Goal: Task Accomplishment & Management: Complete application form

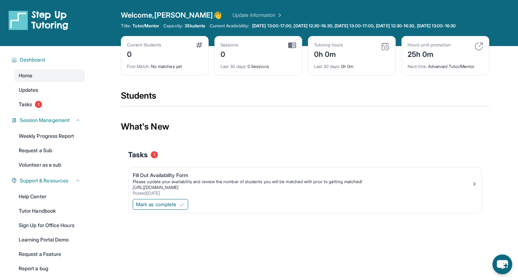
click at [162, 204] on div "Mark as complete" at bounding box center [304, 204] width 353 height 15
click at [159, 206] on button "Mark as complete" at bounding box center [160, 204] width 55 height 11
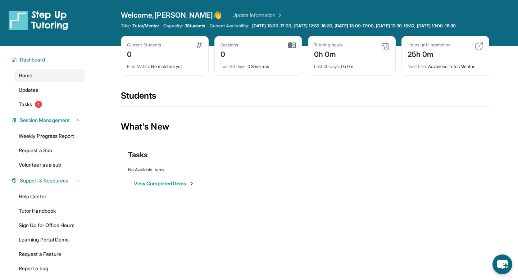
click at [199, 48] on img at bounding box center [199, 45] width 6 height 6
click at [175, 69] on div "First Match : No matches yet" at bounding box center [165, 64] width 76 height 10
click at [35, 109] on link "Tasks 1" at bounding box center [49, 104] width 70 height 13
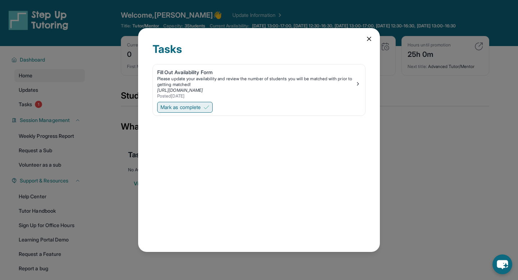
click at [198, 110] on span "Mark as complete" at bounding box center [180, 107] width 40 height 7
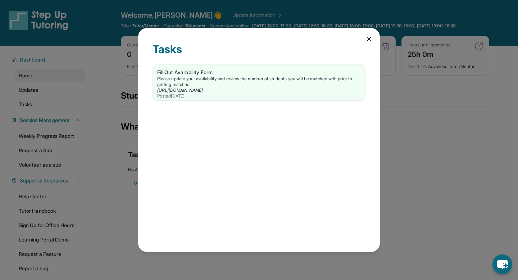
click at [88, 130] on div "Tasks Fill Out Availability Form Please update your availability and review the…" at bounding box center [259, 140] width 518 height 280
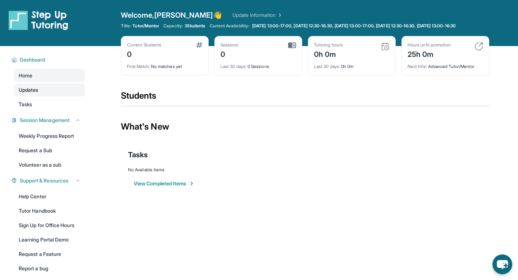
click at [42, 96] on link "Updates" at bounding box center [49, 89] width 70 height 13
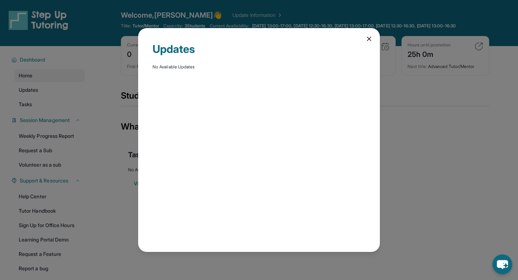
click at [110, 82] on div "Updates No Available Updates" at bounding box center [259, 140] width 518 height 280
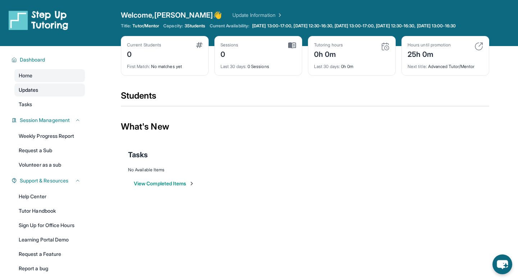
click at [59, 96] on link "Updates" at bounding box center [49, 89] width 70 height 13
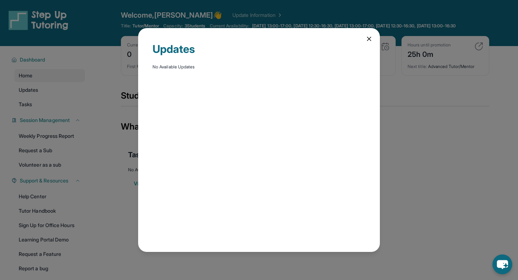
click at [59, 111] on div "Updates No Available Updates" at bounding box center [259, 140] width 518 height 280
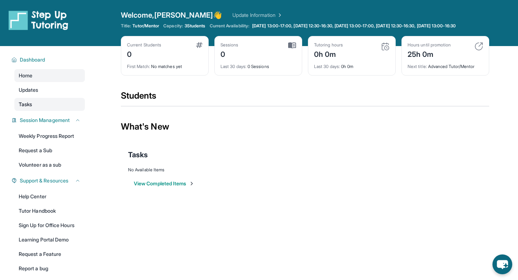
click at [57, 111] on link "Tasks" at bounding box center [49, 104] width 70 height 13
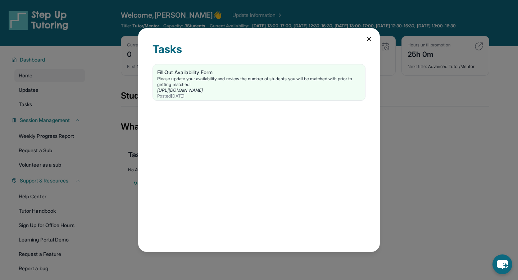
click at [91, 156] on div "Tasks Fill Out Availability Form Please update your availability and review the…" at bounding box center [259, 140] width 518 height 280
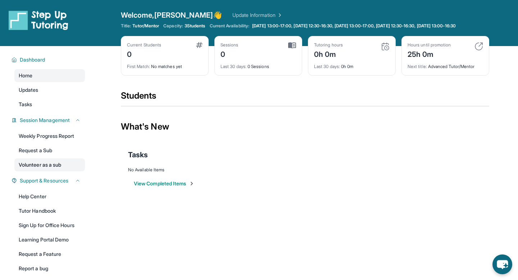
click at [40, 166] on link "Volunteer as a sub" at bounding box center [49, 164] width 70 height 13
click at [29, 25] on img at bounding box center [39, 20] width 60 height 20
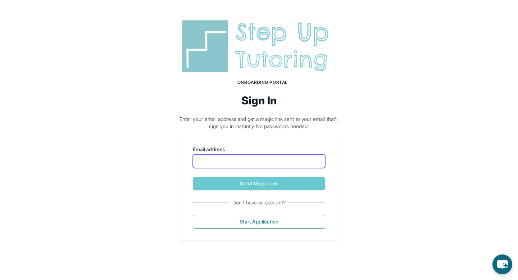
click at [207, 164] on input "Email address" at bounding box center [259, 161] width 132 height 14
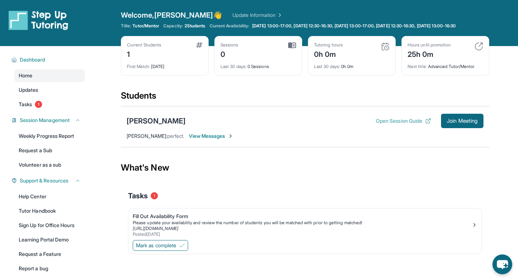
click at [391, 123] on button "Open Session Guide" at bounding box center [403, 120] width 55 height 7
click at [201, 48] on img at bounding box center [199, 45] width 6 height 6
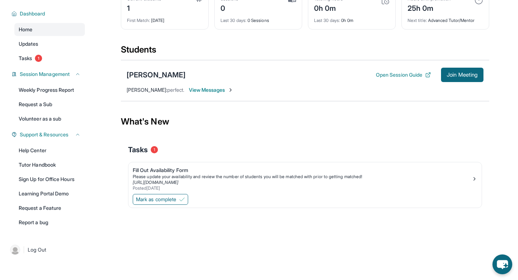
scroll to position [52, 0]
click at [175, 202] on span "Mark as complete" at bounding box center [156, 199] width 40 height 7
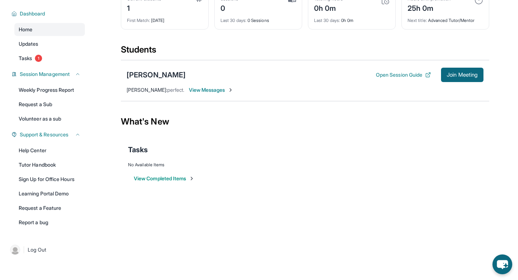
click at [189, 91] on span "View Messages" at bounding box center [211, 89] width 45 height 7
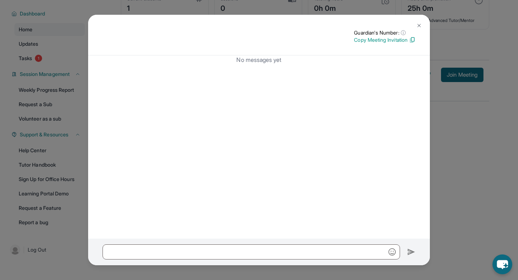
click at [182, 91] on div "No messages yet" at bounding box center [259, 146] width 342 height 183
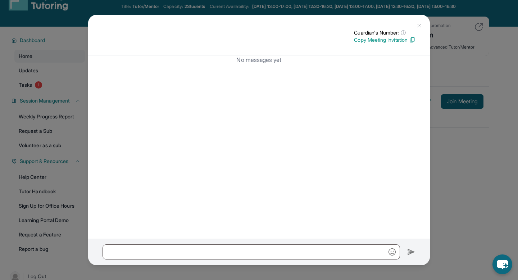
scroll to position [0, 0]
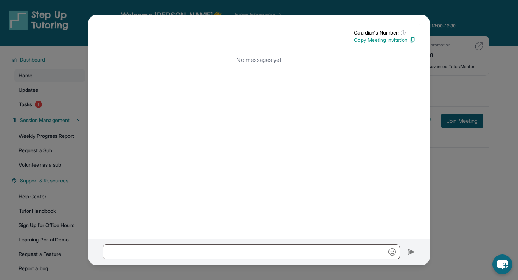
click at [63, 115] on div "Guardian's Number: ⓘ This isn't the guardian's real number — it's a private for…" at bounding box center [259, 140] width 518 height 280
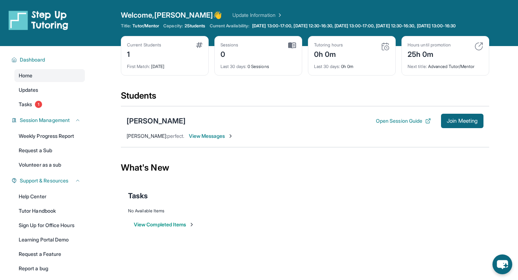
click at [199, 140] on span "View Messages" at bounding box center [211, 135] width 45 height 7
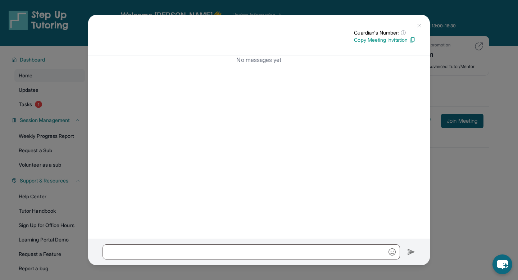
click at [461, 79] on div "Guardian's Number: ⓘ This isn't the guardian's real number — it's a private for…" at bounding box center [259, 140] width 518 height 280
